Goal: Transaction & Acquisition: Download file/media

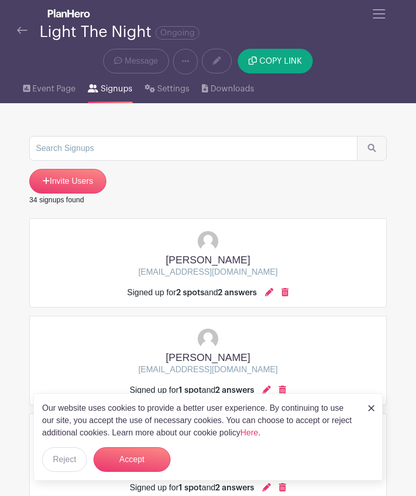
click at [383, 20] on span "Toggle navigation" at bounding box center [378, 13] width 15 height 15
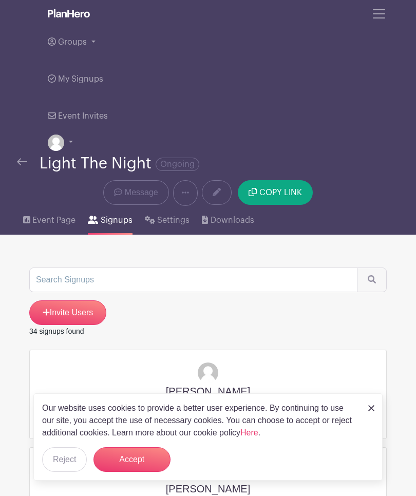
click at [94, 52] on link "Groups" at bounding box center [208, 42] width 321 height 37
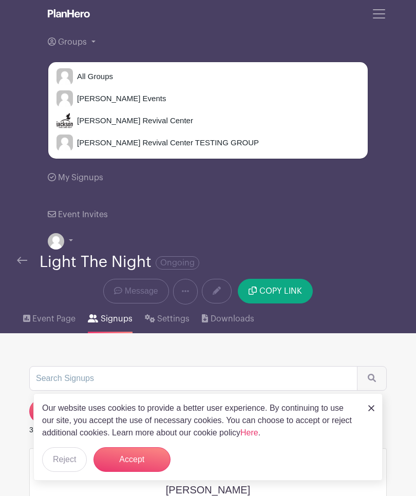
click at [81, 117] on span "[PERSON_NAME] Revival Center" at bounding box center [133, 121] width 120 height 12
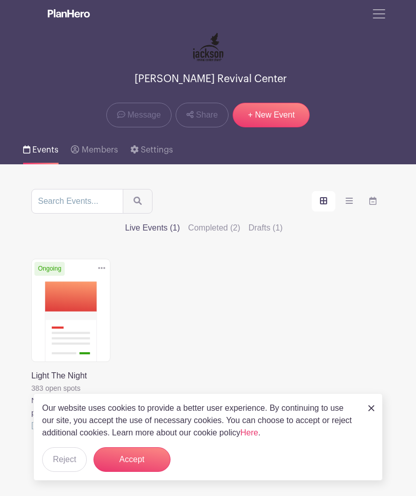
click at [158, 458] on button "Accept" at bounding box center [132, 460] width 77 height 25
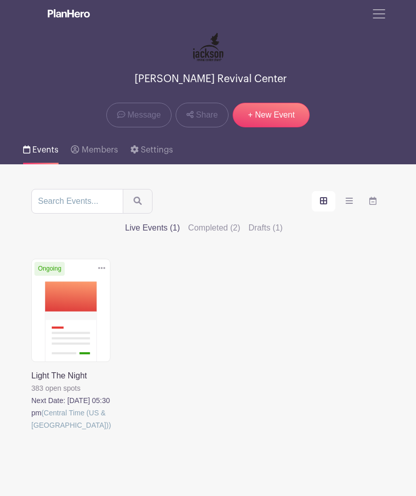
click at [283, 222] on label "Drafts (1)" at bounding box center [266, 228] width 34 height 12
click at [0, 0] on input "Drafts (1)" at bounding box center [0, 0] width 0 height 0
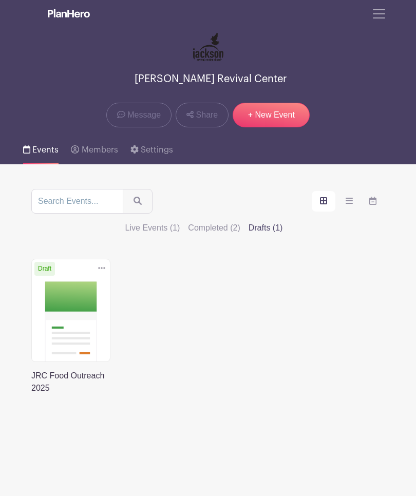
click at [240, 222] on label "Completed (2)" at bounding box center [214, 228] width 52 height 12
click at [0, 0] on input "Completed (2)" at bounding box center [0, 0] width 0 height 0
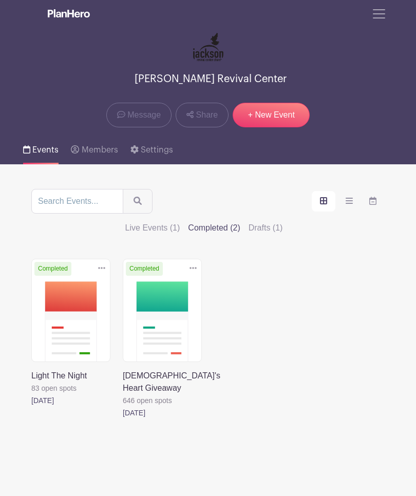
click at [31, 407] on link at bounding box center [31, 407] width 0 height 0
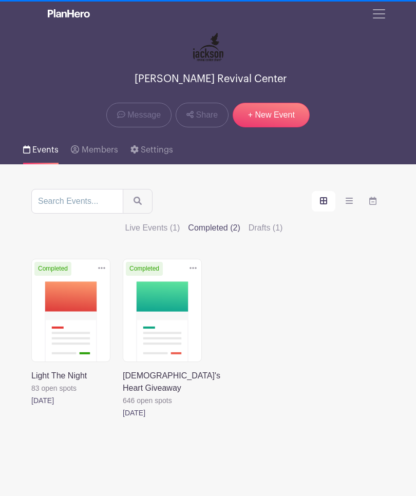
click at [31, 407] on link at bounding box center [31, 407] width 0 height 0
click at [180, 222] on label "Live Events (1)" at bounding box center [152, 228] width 55 height 12
click at [0, 0] on input "Live Events (1)" at bounding box center [0, 0] width 0 height 0
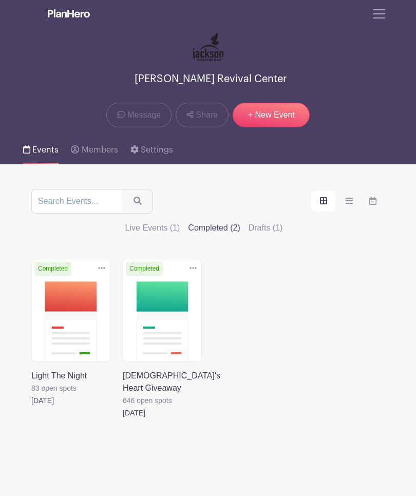
click at [180, 222] on label "Live Events (1)" at bounding box center [152, 228] width 55 height 12
click at [0, 0] on input "Live Events (1)" at bounding box center [0, 0] width 0 height 0
click at [180, 222] on label "Live Events (1)" at bounding box center [152, 228] width 55 height 12
click at [0, 0] on input "Live Events (1)" at bounding box center [0, 0] width 0 height 0
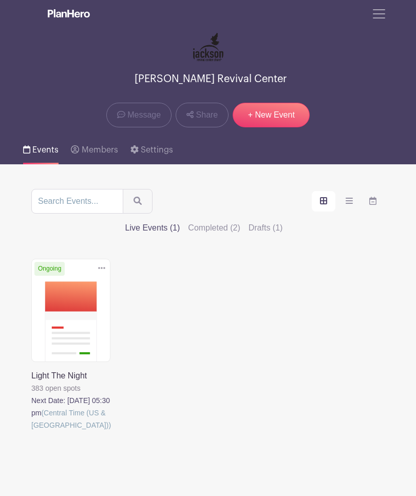
click at [240, 222] on label "Completed (2)" at bounding box center [214, 228] width 52 height 12
click at [0, 0] on input "Completed (2)" at bounding box center [0, 0] width 0 height 0
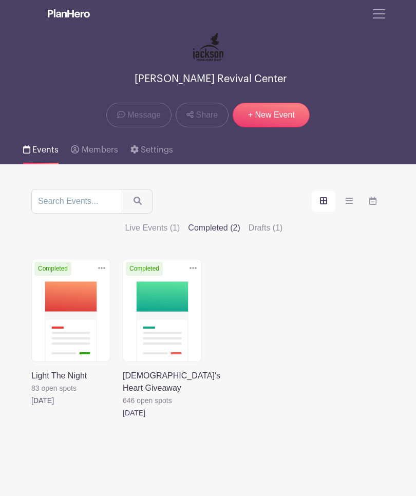
click at [31, 407] on link at bounding box center [31, 407] width 0 height 0
click at [146, 148] on span "Settings" at bounding box center [157, 150] width 32 height 8
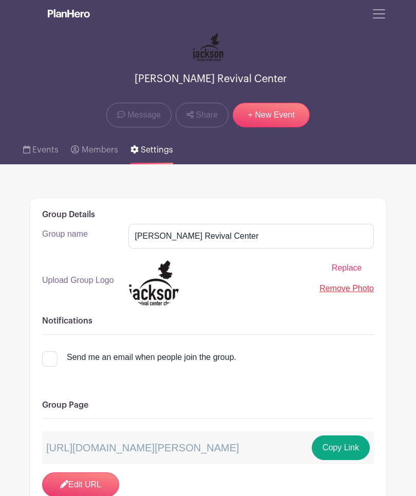
click at [28, 109] on div "[PERSON_NAME] Revival Center Message Share + New Event" at bounding box center [208, 80] width 370 height 112
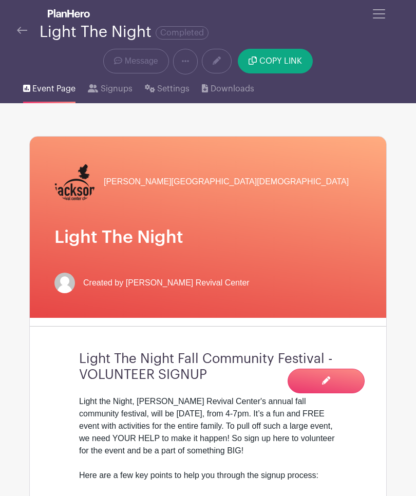
click at [103, 89] on span "Signups" at bounding box center [117, 89] width 32 height 12
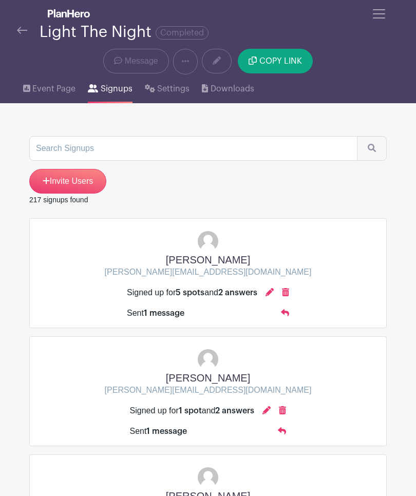
click at [129, 315] on div "Sent 1 message" at bounding box center [156, 313] width 58 height 12
click at [289, 314] on icon at bounding box center [285, 312] width 8 height 7
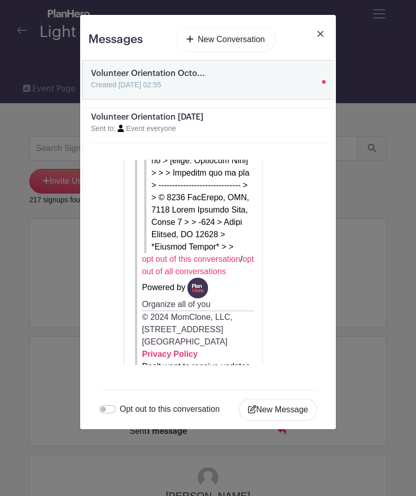
scroll to position [5923, 0]
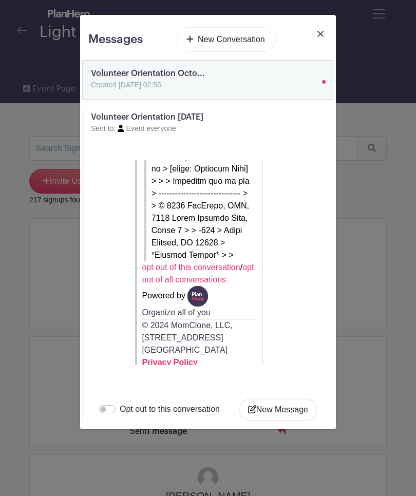
click at [315, 39] on link at bounding box center [320, 41] width 14 height 29
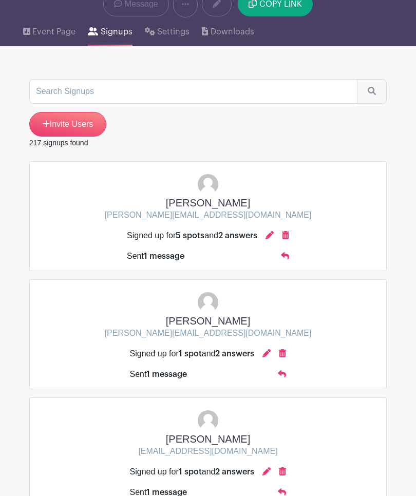
scroll to position [0, 0]
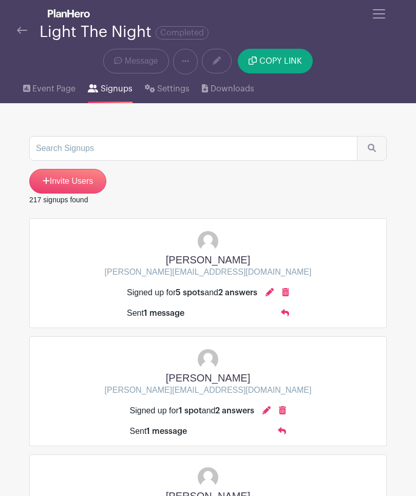
click at [187, 70] on link at bounding box center [185, 62] width 25 height 26
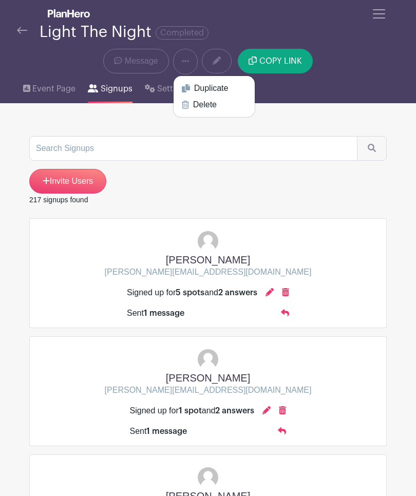
click at [319, 96] on div "Event Page Signups Settings Downloads" at bounding box center [208, 89] width 370 height 29
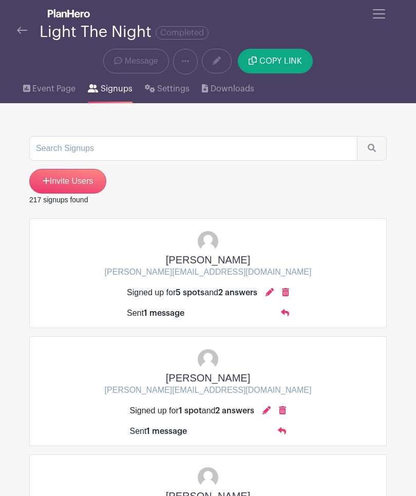
click at [237, 89] on span "Downloads" at bounding box center [233, 89] width 44 height 12
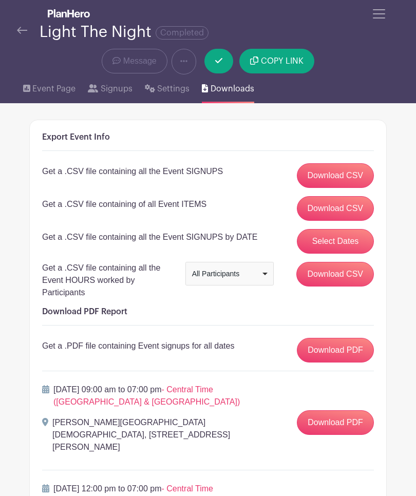
scroll to position [23, 0]
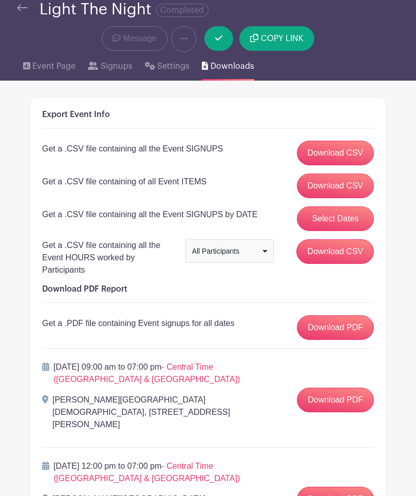
click at [341, 156] on link "Download CSV" at bounding box center [336, 153] width 78 height 25
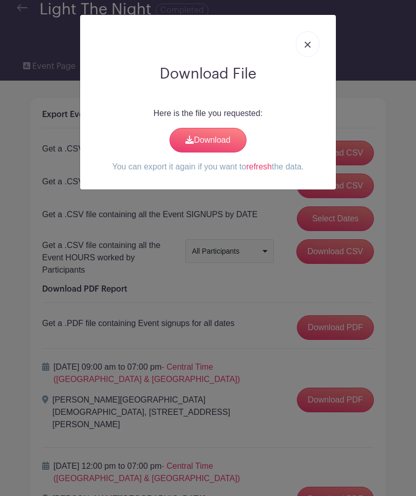
click at [212, 140] on link "Download" at bounding box center [208, 140] width 77 height 25
click at [309, 43] on img at bounding box center [308, 45] width 6 height 6
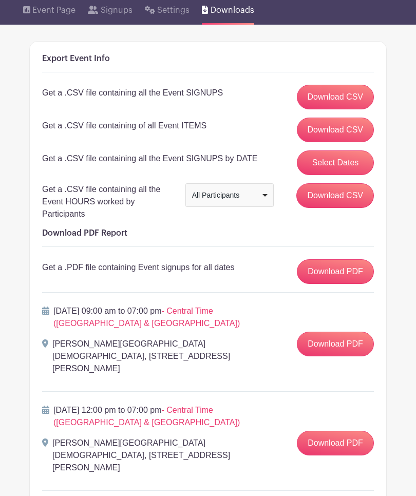
scroll to position [0, 0]
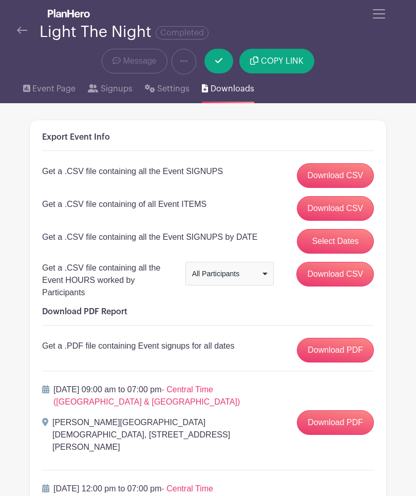
click at [338, 274] on input "Download CSV" at bounding box center [335, 274] width 78 height 25
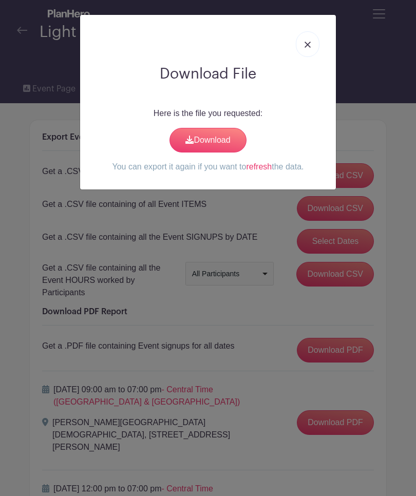
click at [191, 141] on icon at bounding box center [189, 140] width 8 height 8
click at [307, 44] on img at bounding box center [308, 45] width 6 height 6
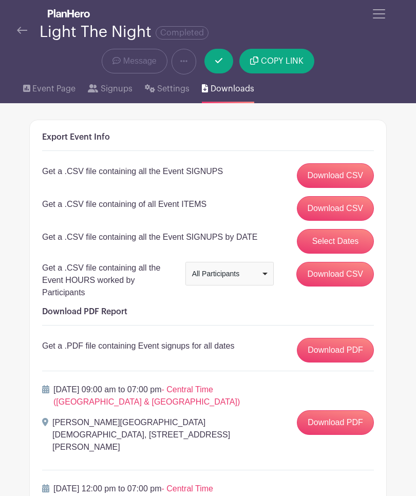
click at [345, 179] on link "Download CSV" at bounding box center [336, 175] width 78 height 25
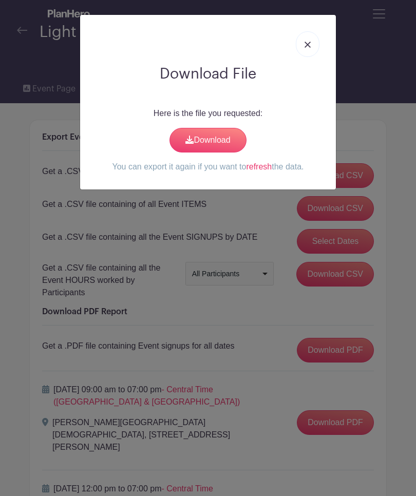
click at [215, 138] on link "Download" at bounding box center [208, 140] width 77 height 25
click at [309, 46] on img at bounding box center [308, 45] width 6 height 6
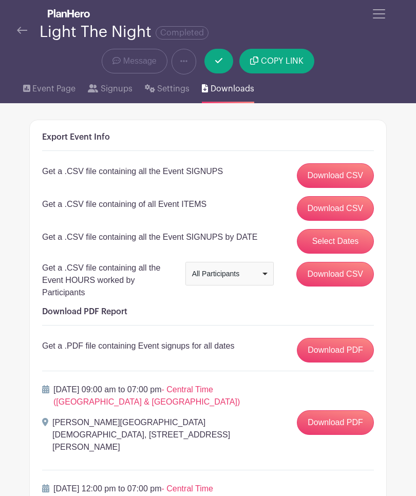
click at [369, 18] on button "Toggle navigation" at bounding box center [379, 14] width 28 height 20
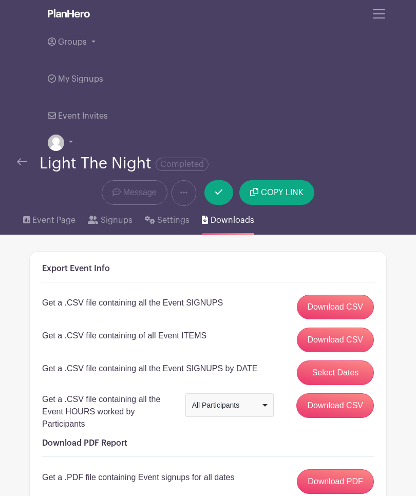
click at [81, 43] on span "Groups" at bounding box center [72, 42] width 29 height 8
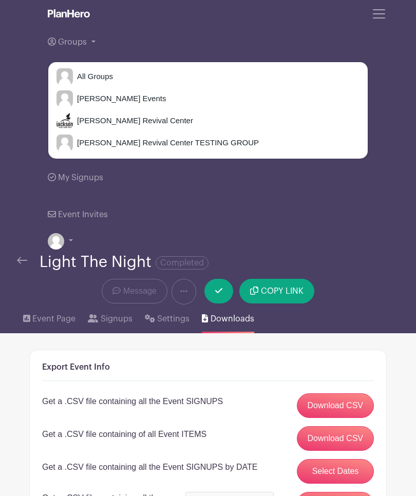
click at [80, 120] on span "[PERSON_NAME] Revival Center" at bounding box center [133, 121] width 120 height 12
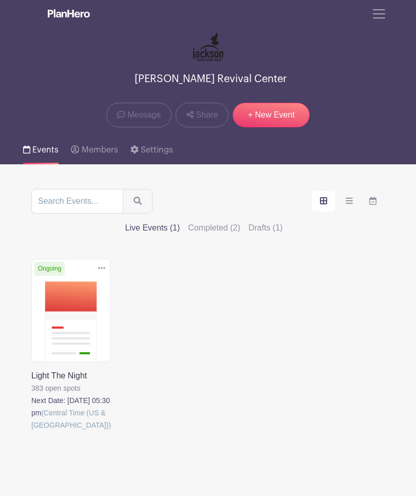
click at [31, 432] on link at bounding box center [31, 432] width 0 height 0
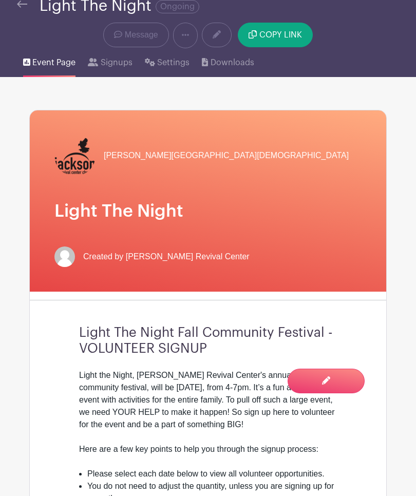
scroll to position [25, 0]
